Goal: Task Accomplishment & Management: Manage account settings

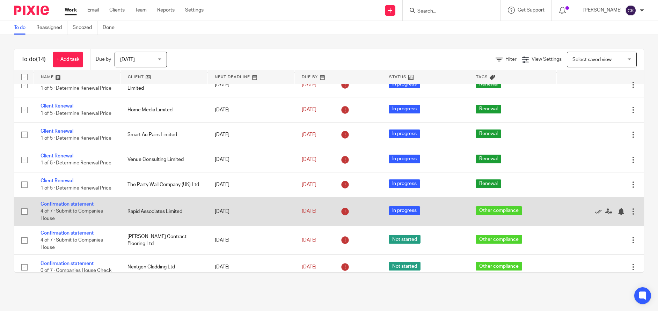
scroll to position [172, 0]
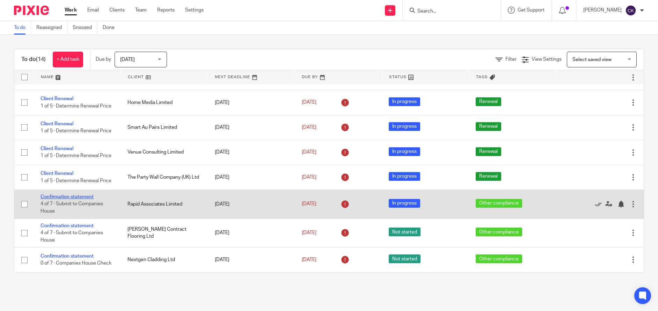
click at [51, 194] on link "Confirmation statement" at bounding box center [66, 196] width 53 height 5
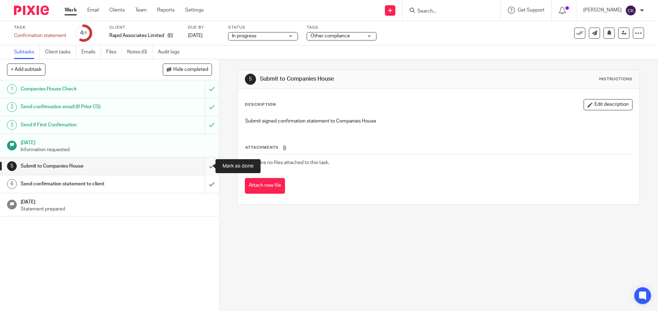
click at [203, 166] on input "submit" at bounding box center [109, 165] width 219 height 17
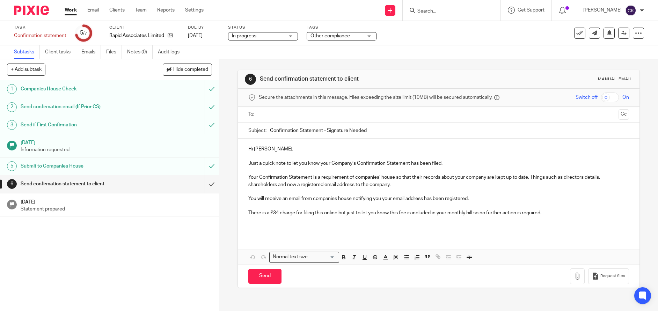
click at [258, 147] on p "Hi Jamie," at bounding box center [438, 149] width 380 height 7
click at [261, 148] on p "Hi Jamie," at bounding box center [438, 149] width 380 height 7
drag, startPoint x: 373, startPoint y: 129, endPoint x: 323, endPoint y: 132, distance: 49.6
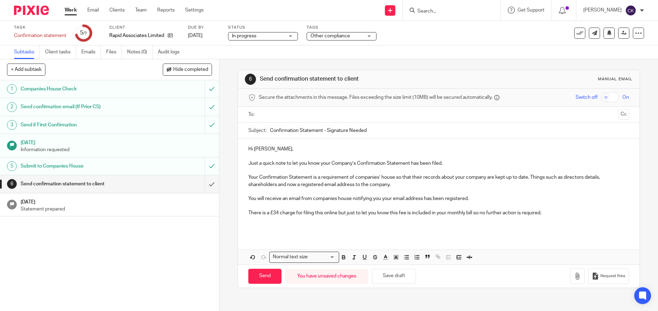
click at [323, 132] on input "Confirmation Statement - Signature Needed" at bounding box center [449, 131] width 358 height 16
type input "Confirmation Statement for Rapid Associates Limited"
click at [336, 115] on input "text" at bounding box center [438, 115] width 354 height 8
click at [320, 118] on input "text" at bounding box center [468, 116] width 296 height 14
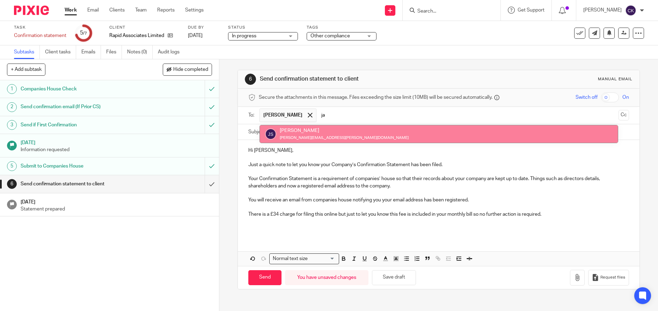
type input "ja"
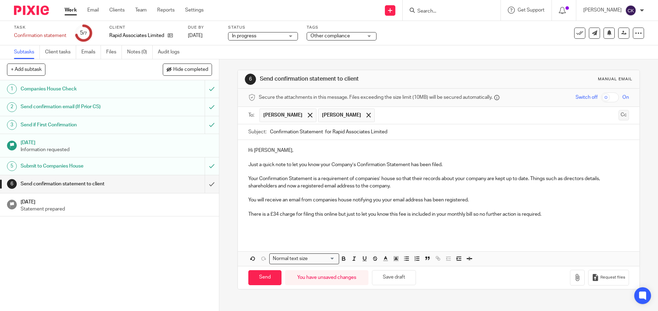
click at [618, 119] on button "Cc" at bounding box center [623, 115] width 10 height 10
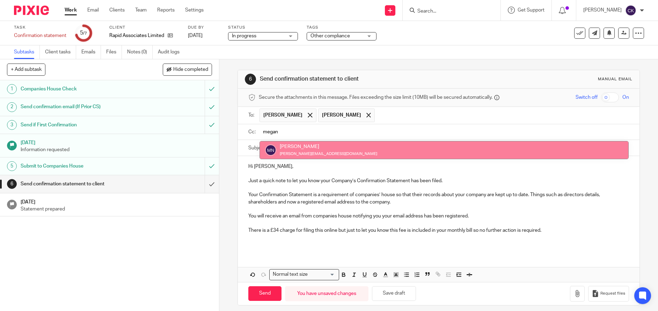
type input "megan"
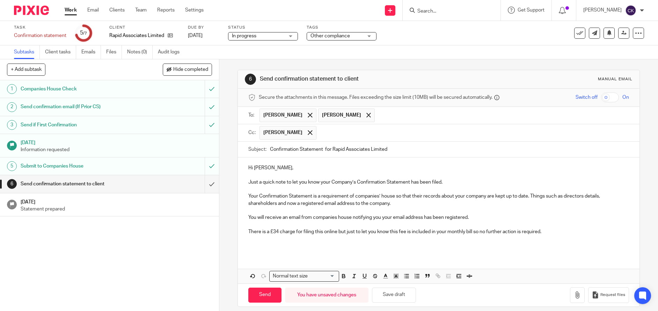
click at [254, 250] on div "Hi Owen, Just a quick note to let you know your Company’s Confirmation Statemen…" at bounding box center [438, 205] width 401 height 97
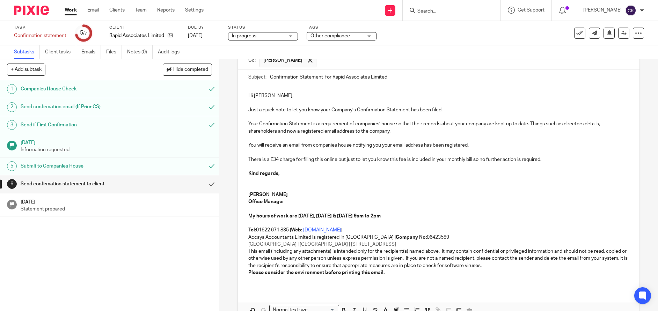
scroll to position [112, 0]
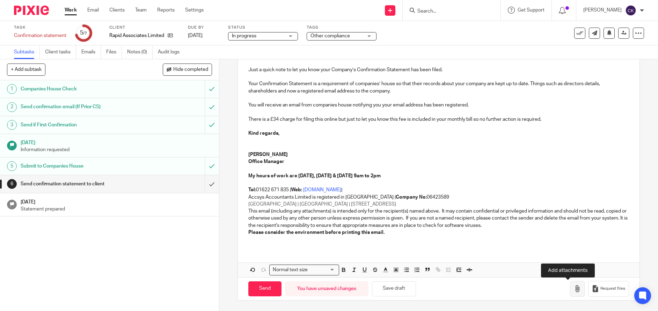
click at [574, 291] on icon "button" at bounding box center [577, 288] width 7 height 7
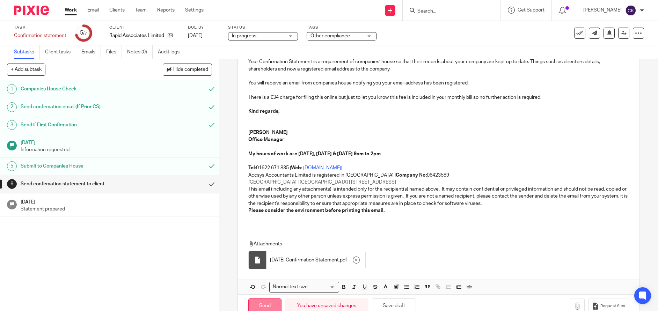
scroll to position [151, 0]
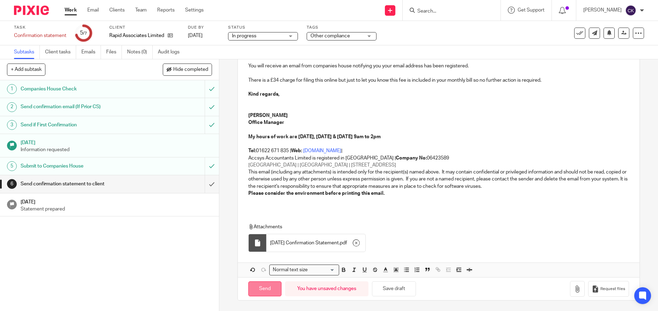
click at [263, 292] on input "Send" at bounding box center [264, 288] width 33 height 15
type input "Sent"
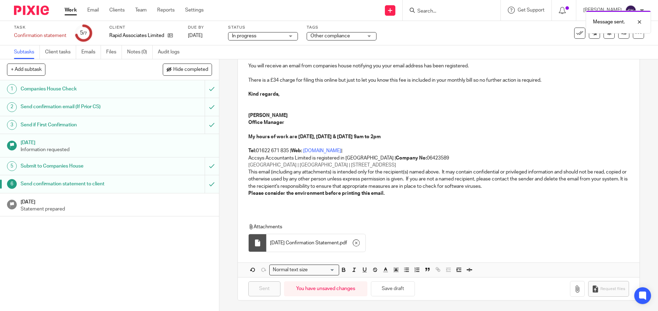
click at [79, 207] on p "Statement prepared" at bounding box center [116, 209] width 191 height 7
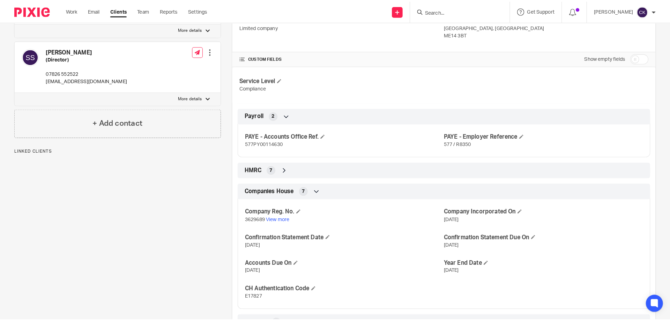
scroll to position [209, 0]
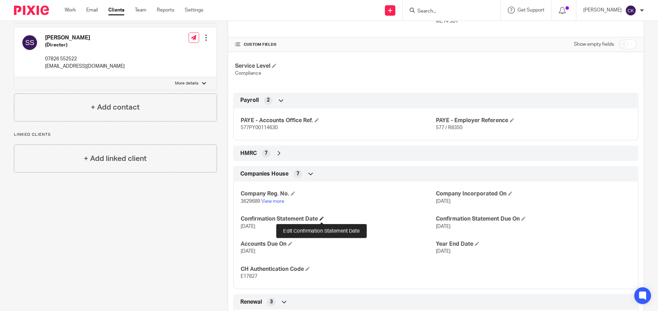
click at [321, 219] on span at bounding box center [321, 218] width 4 height 4
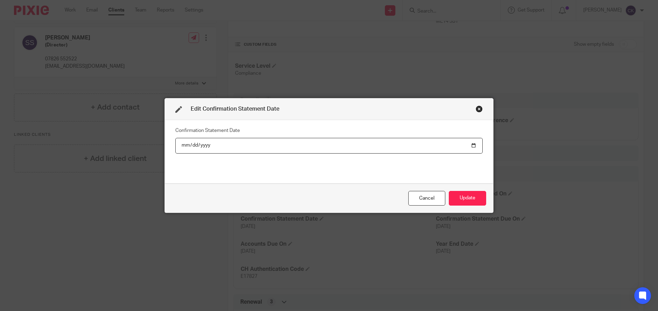
click at [206, 145] on input "2025-08-08" at bounding box center [328, 146] width 307 height 16
type input "2026-08-08"
click at [464, 201] on button "Update" at bounding box center [467, 198] width 37 height 15
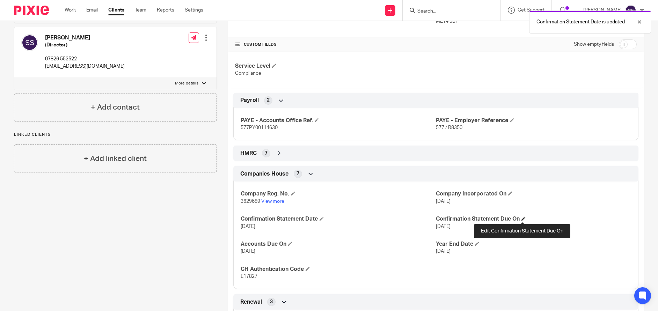
click at [522, 221] on span at bounding box center [523, 218] width 4 height 4
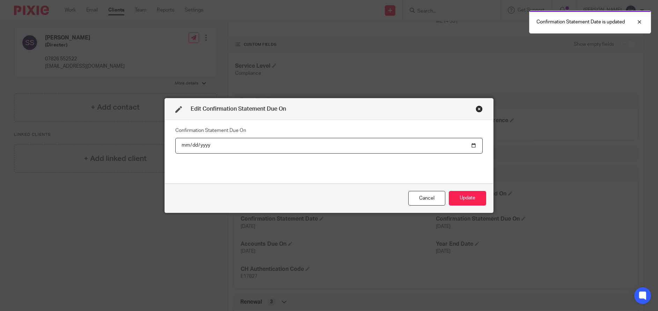
drag, startPoint x: 203, startPoint y: 145, endPoint x: 210, endPoint y: 145, distance: 7.3
click at [203, 144] on input "2025-08-22" at bounding box center [328, 146] width 307 height 16
type input "2026-08-22"
click at [472, 203] on button "Update" at bounding box center [467, 198] width 37 height 15
